Goal: Transaction & Acquisition: Purchase product/service

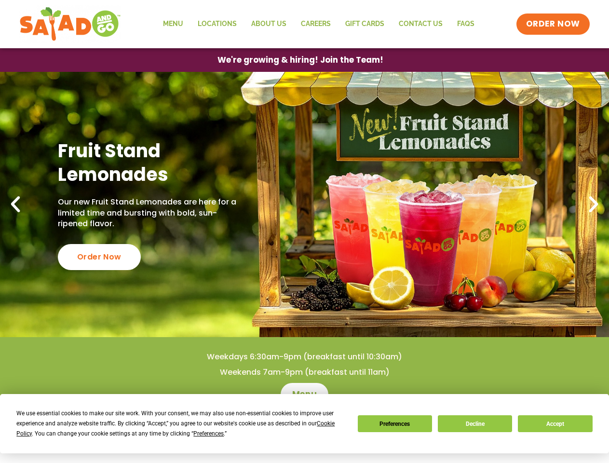
click at [176, 428] on div "We use essential cookies to make our site work. With your consent, we may also …" at bounding box center [180, 424] width 329 height 30
click at [208, 434] on span "Preferences" at bounding box center [208, 433] width 30 height 7
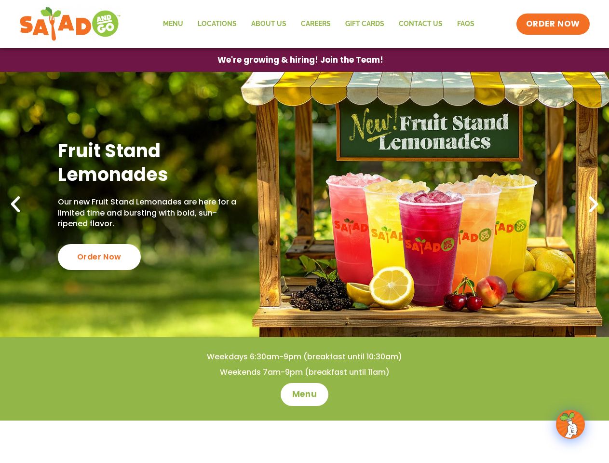
click at [554, 24] on span "ORDER NOW" at bounding box center [553, 24] width 54 height 12
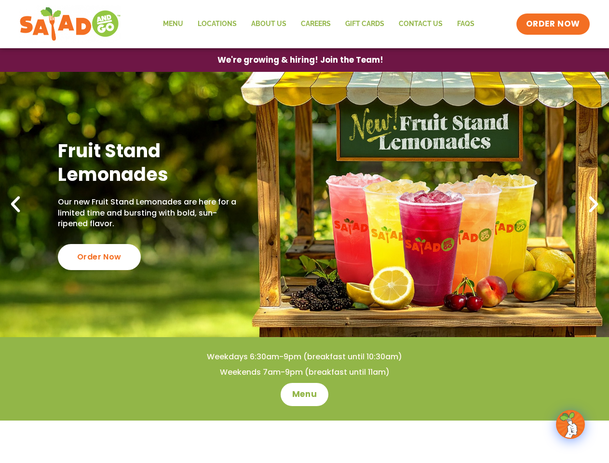
click at [300, 60] on span "We're growing & hiring! Join the Team!" at bounding box center [301, 60] width 166 height 8
click at [98, 257] on div "Order Now" at bounding box center [99, 257] width 83 height 26
